Goal: Navigation & Orientation: Find specific page/section

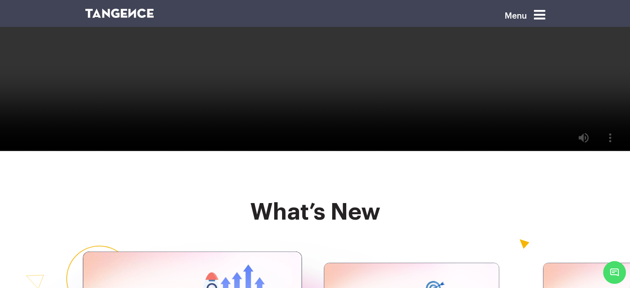
scroll to position [1740, 0]
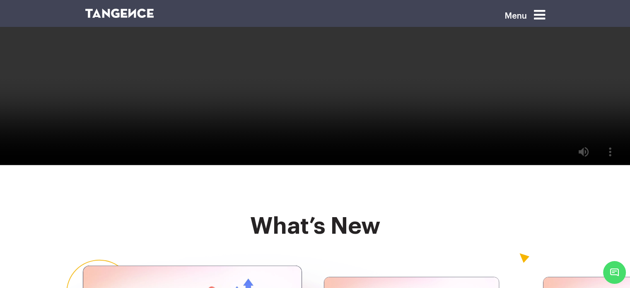
click at [550, 8] on div "Menu" at bounding box center [512, 18] width 79 height 23
click at [544, 11] on icon at bounding box center [539, 14] width 11 height 13
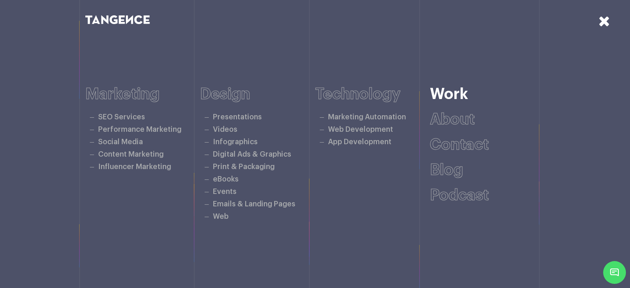
click at [445, 99] on link "Work" at bounding box center [449, 94] width 38 height 15
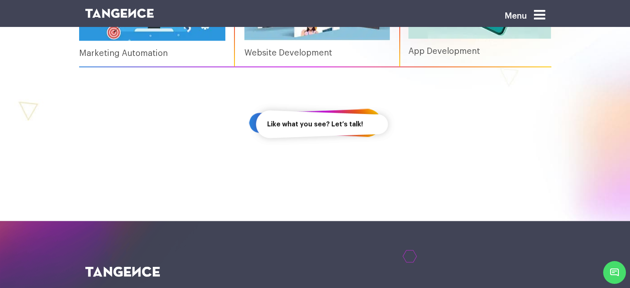
scroll to position [1243, 0]
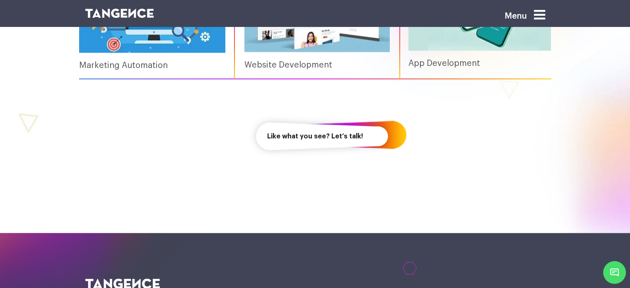
click at [306, 138] on link "Like what you see? Let’s talk!" at bounding box center [315, 136] width 133 height 48
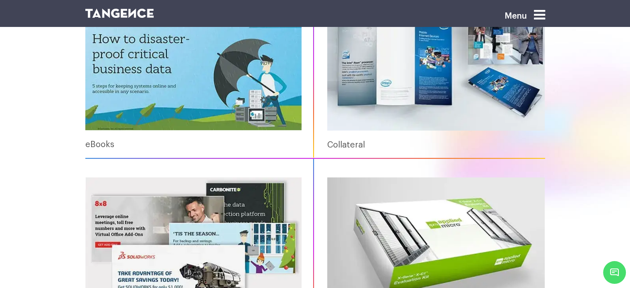
scroll to position [497, 0]
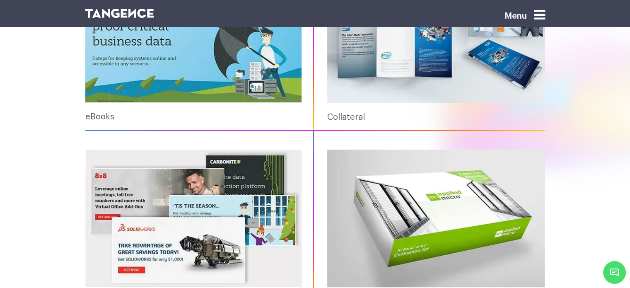
click at [381, 59] on img at bounding box center [436, 35] width 218 height 138
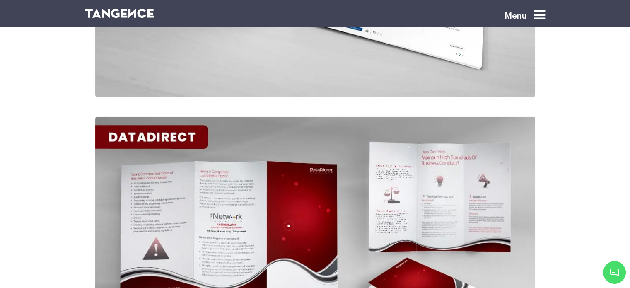
scroll to position [2527, 0]
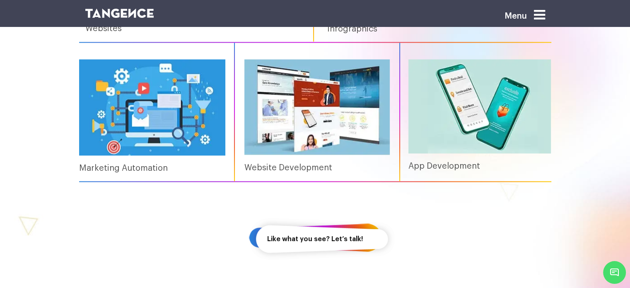
scroll to position [1131, 0]
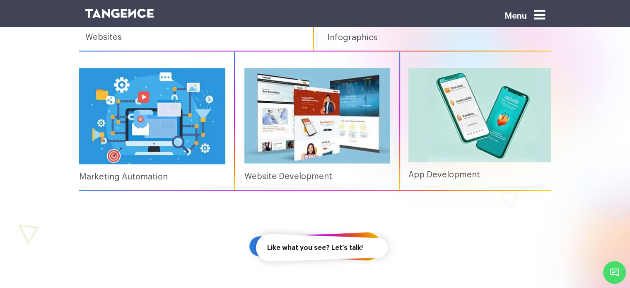
click at [268, 116] on img at bounding box center [316, 116] width 145 height 96
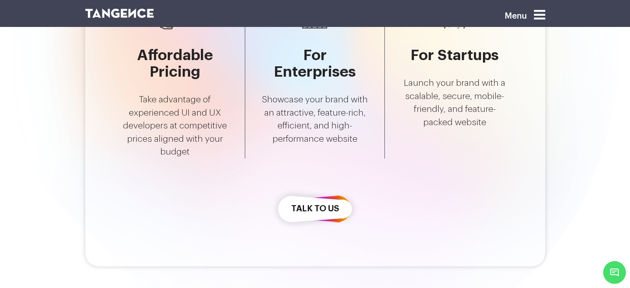
scroll to position [2071, 0]
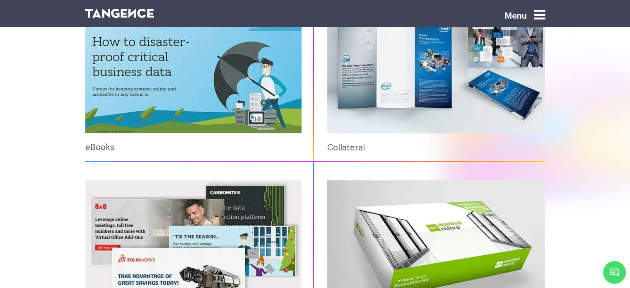
scroll to position [469, 0]
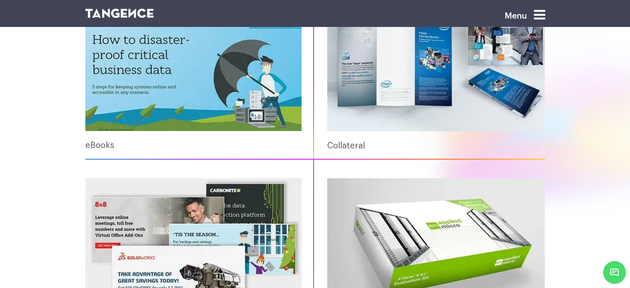
click at [158, 92] on img at bounding box center [193, 62] width 217 height 137
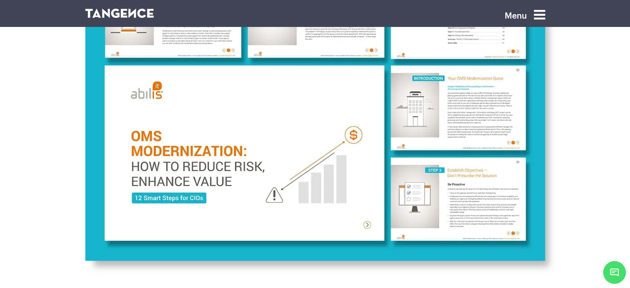
scroll to position [1160, 0]
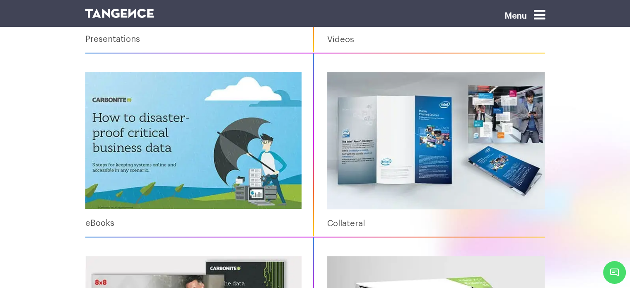
scroll to position [191, 0]
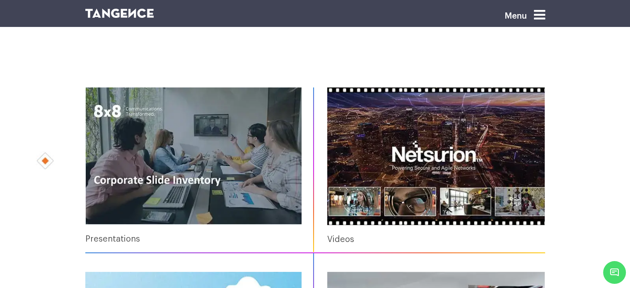
click at [447, 156] on img at bounding box center [436, 156] width 218 height 138
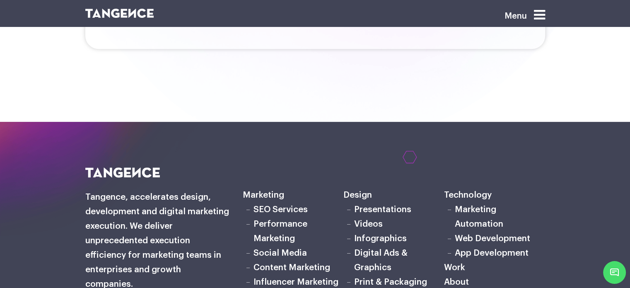
scroll to position [3646, 0]
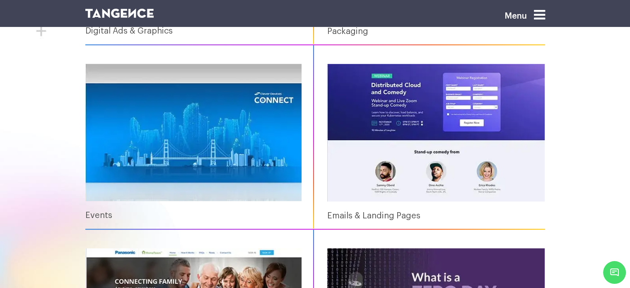
scroll to position [769, 0]
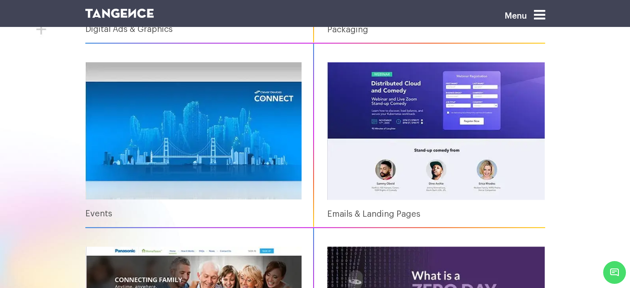
click at [234, 140] on img at bounding box center [193, 130] width 217 height 137
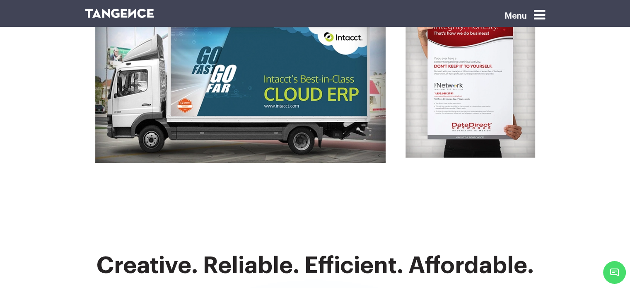
scroll to position [1906, 0]
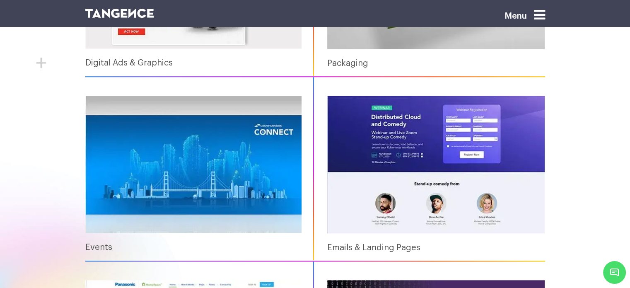
scroll to position [716, 0]
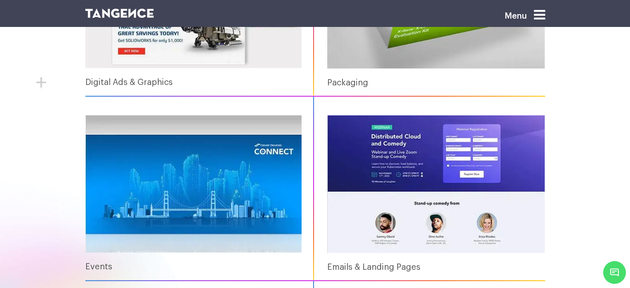
click at [396, 179] on img at bounding box center [436, 184] width 218 height 138
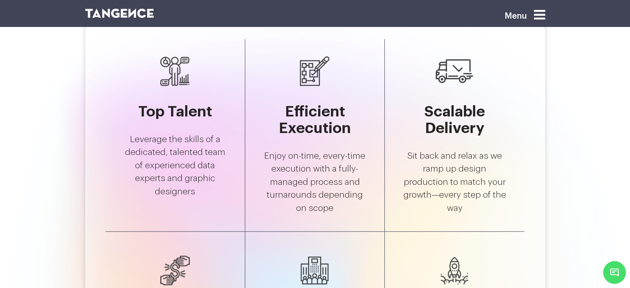
scroll to position [3687, 0]
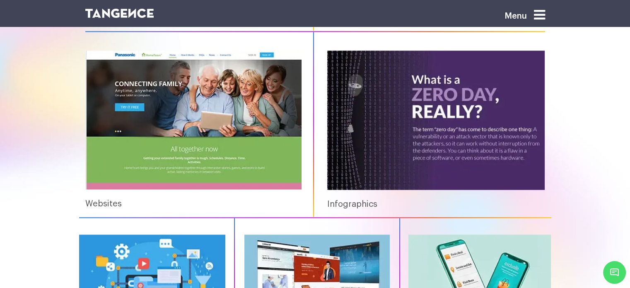
scroll to position [902, 0]
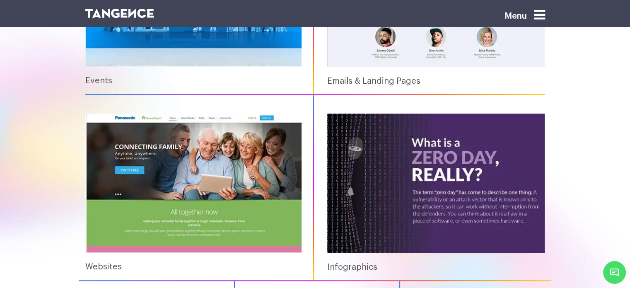
click at [174, 192] on img at bounding box center [193, 183] width 217 height 139
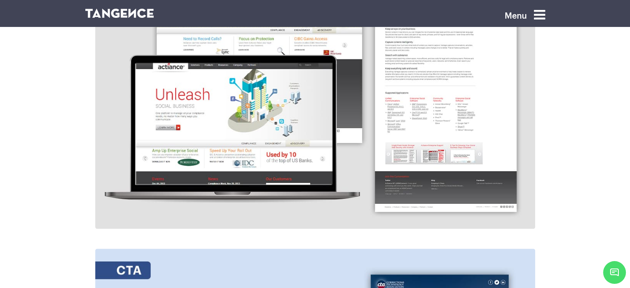
scroll to position [621, 0]
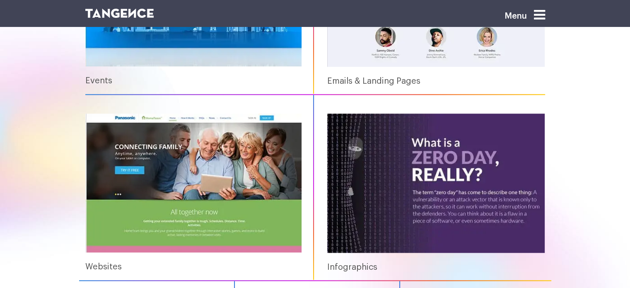
scroll to position [902, 0]
click at [362, 179] on img at bounding box center [436, 183] width 218 height 139
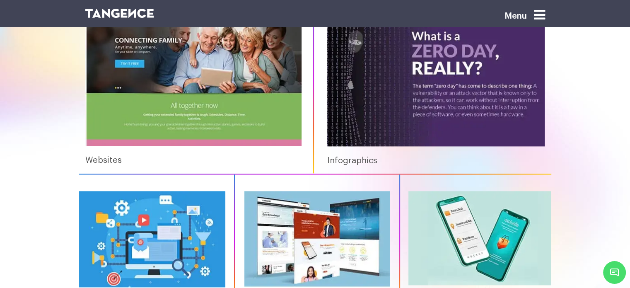
scroll to position [1109, 0]
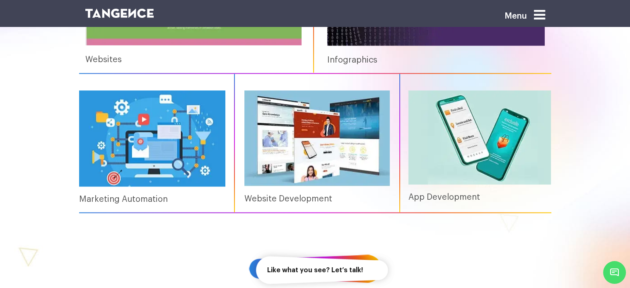
click at [190, 161] on img at bounding box center [152, 138] width 146 height 96
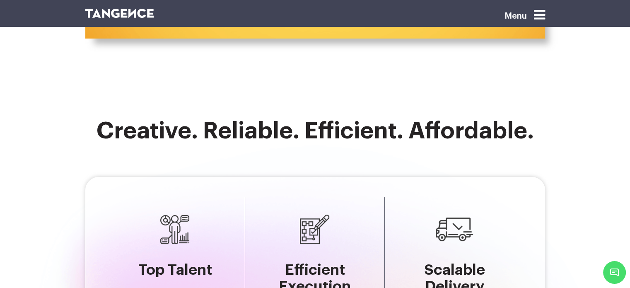
scroll to position [3273, 0]
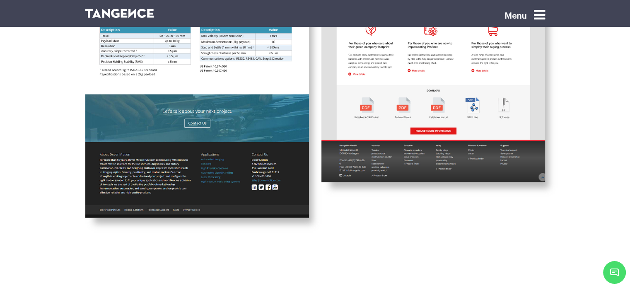
scroll to position [2154, 0]
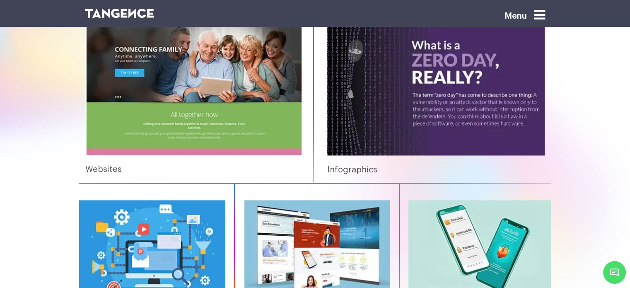
scroll to position [985, 0]
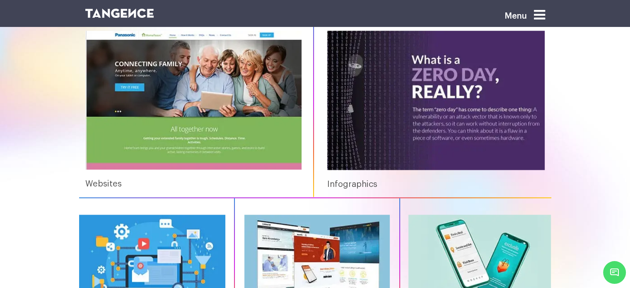
click at [305, 243] on img at bounding box center [316, 263] width 145 height 96
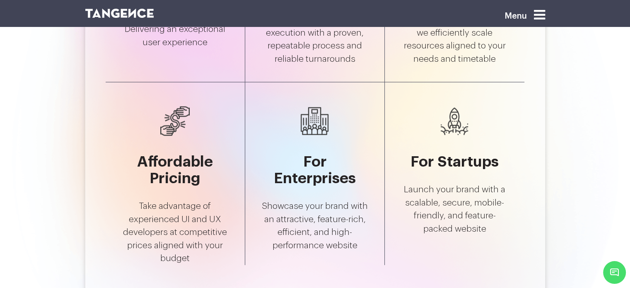
scroll to position [1740, 0]
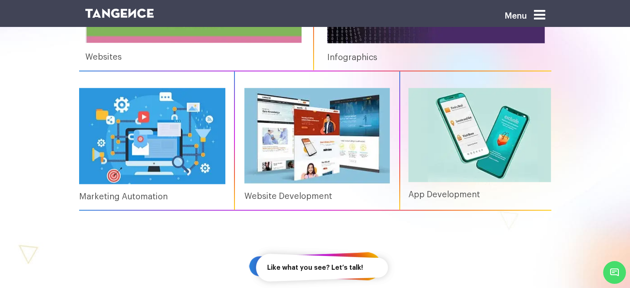
scroll to position [1109, 0]
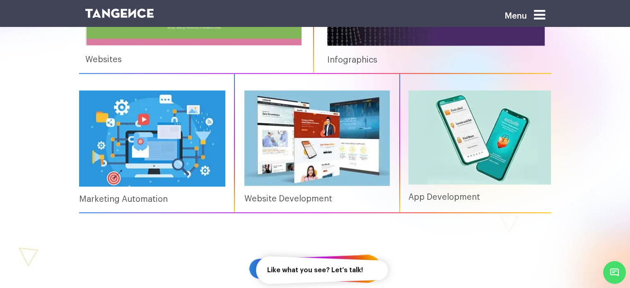
click at [429, 147] on img at bounding box center [479, 137] width 143 height 94
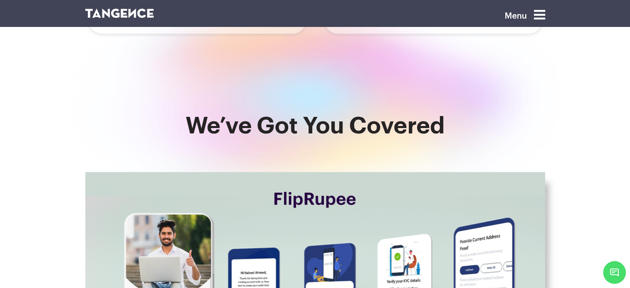
scroll to position [539, 0]
